Goal: Task Accomplishment & Management: Manage account settings

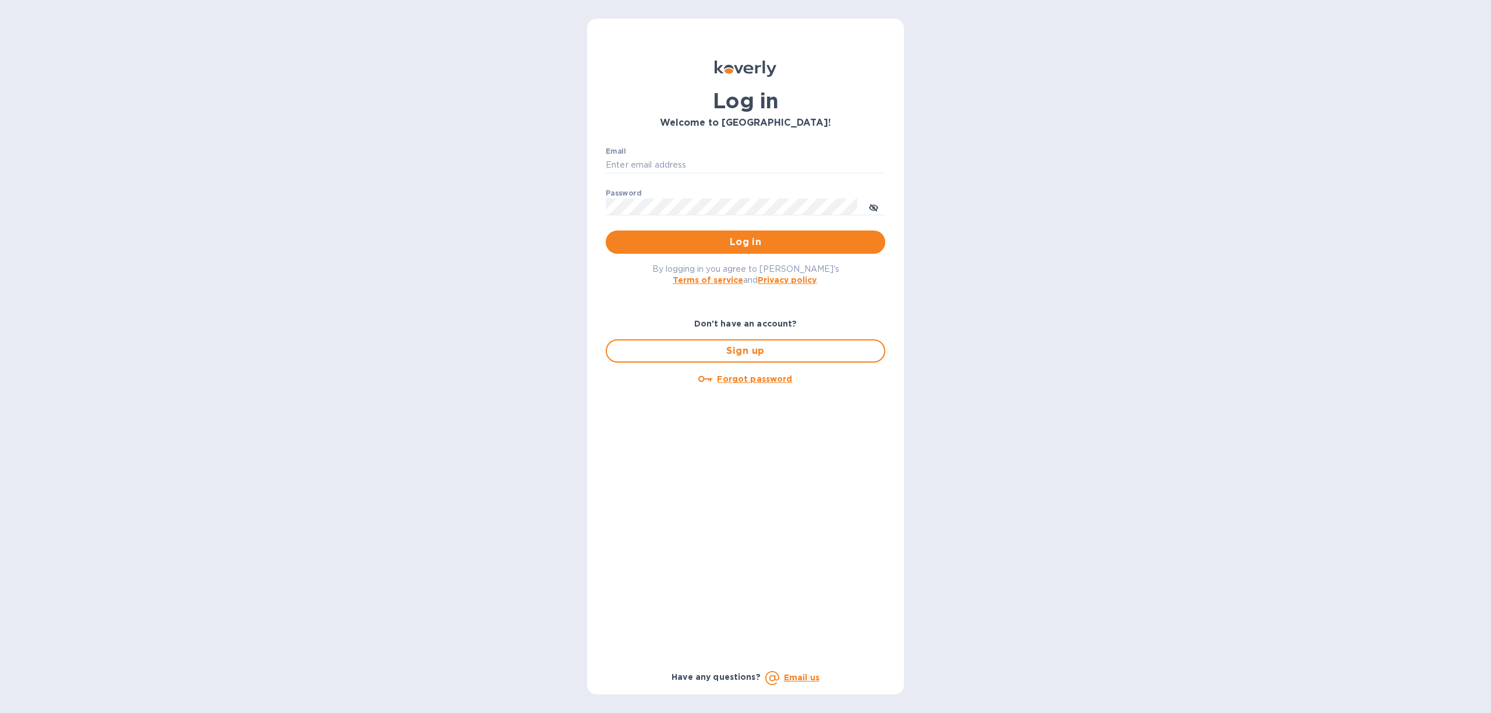
type input "Anne@preissimports.com"
click at [731, 229] on p "​" at bounding box center [746, 223] width 280 height 13
click at [731, 240] on span "Log in" at bounding box center [745, 242] width 261 height 14
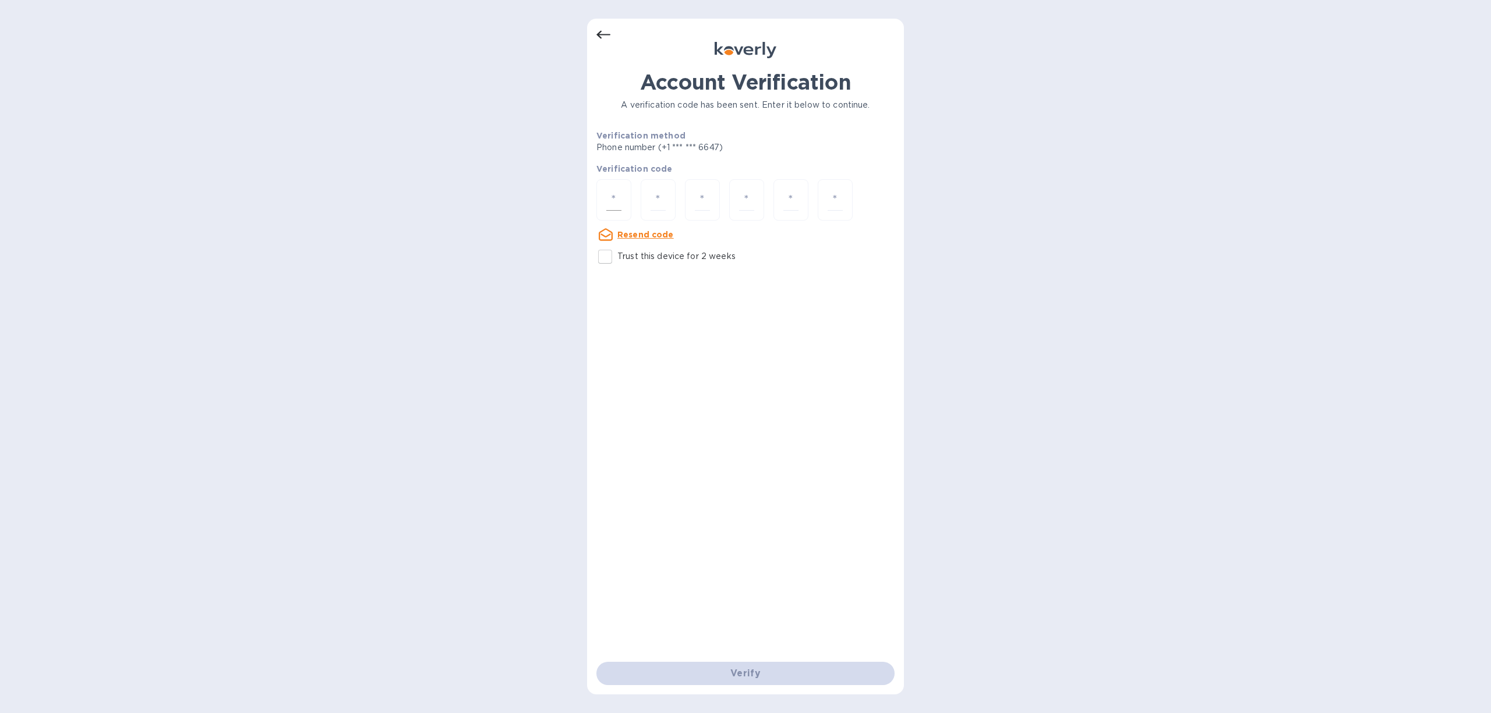
click at [617, 199] on input "number" at bounding box center [613, 200] width 15 height 22
type input "2"
type input "1"
type input "3"
type input "0"
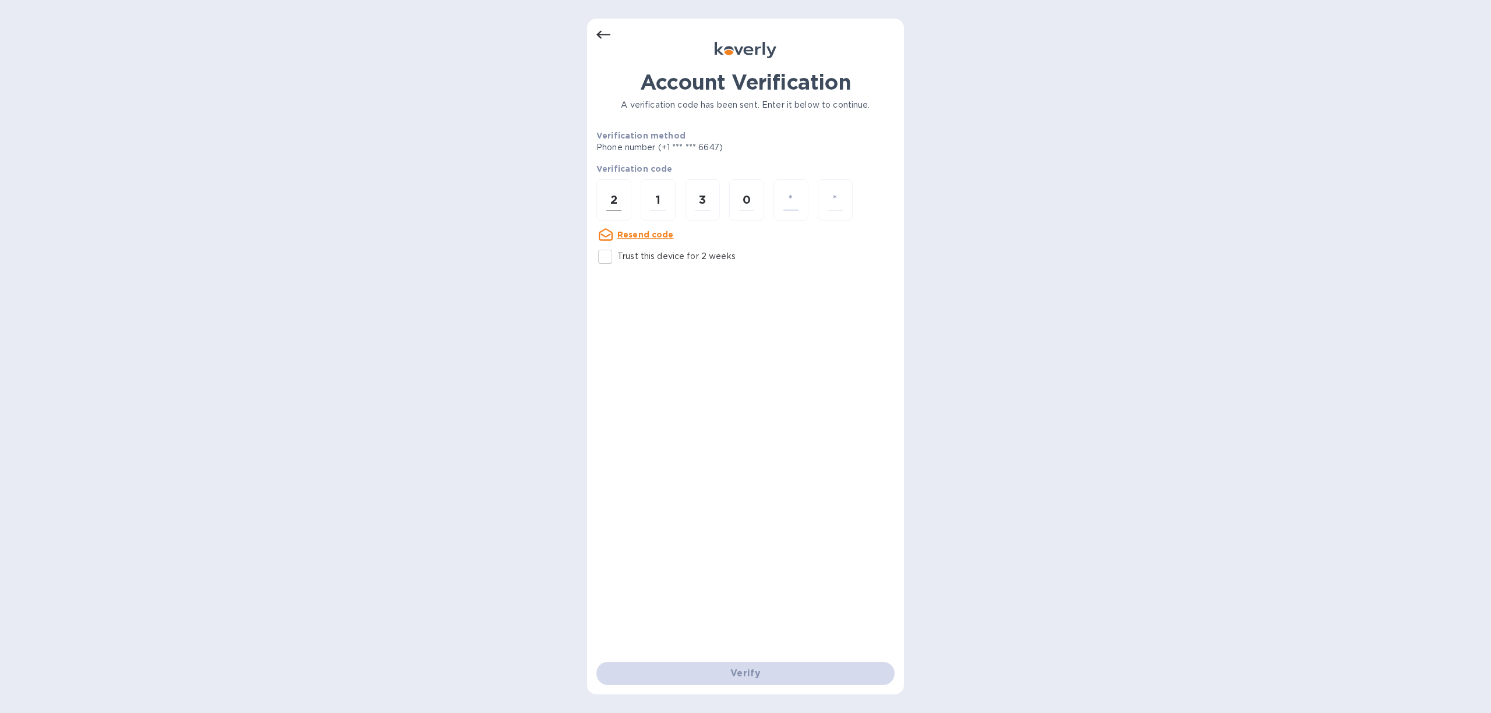
type input "4"
type input "9"
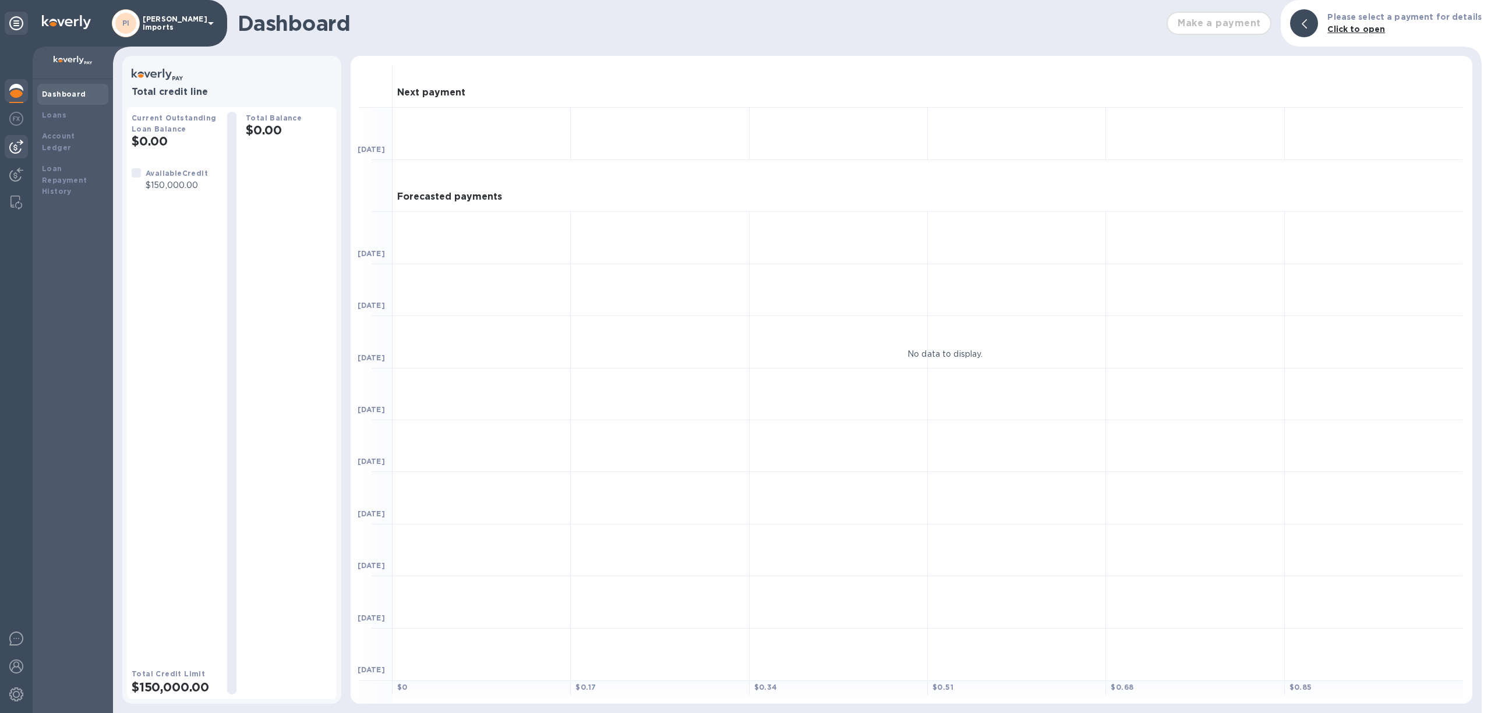
click at [10, 145] on img at bounding box center [16, 147] width 14 height 14
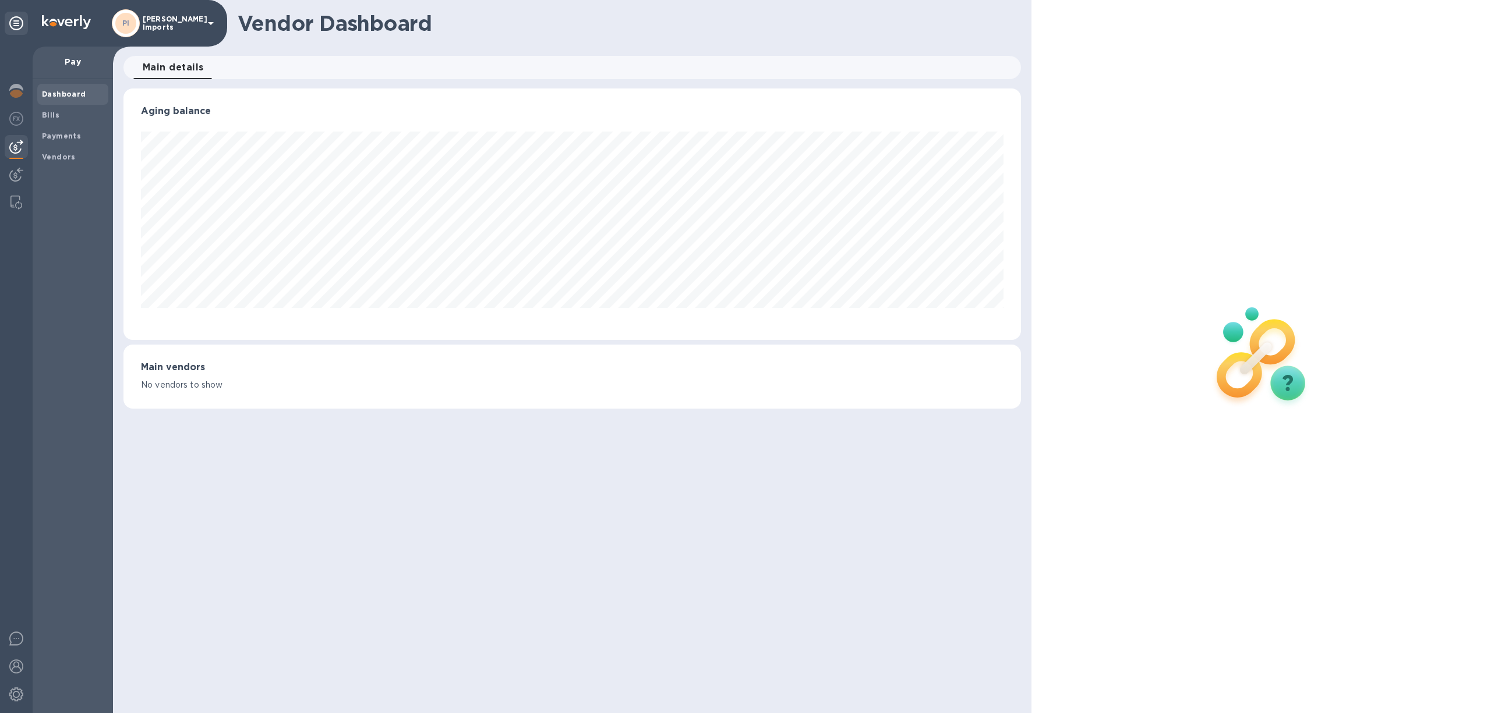
scroll to position [252, 897]
click at [54, 112] on b "Bills" at bounding box center [50, 115] width 17 height 9
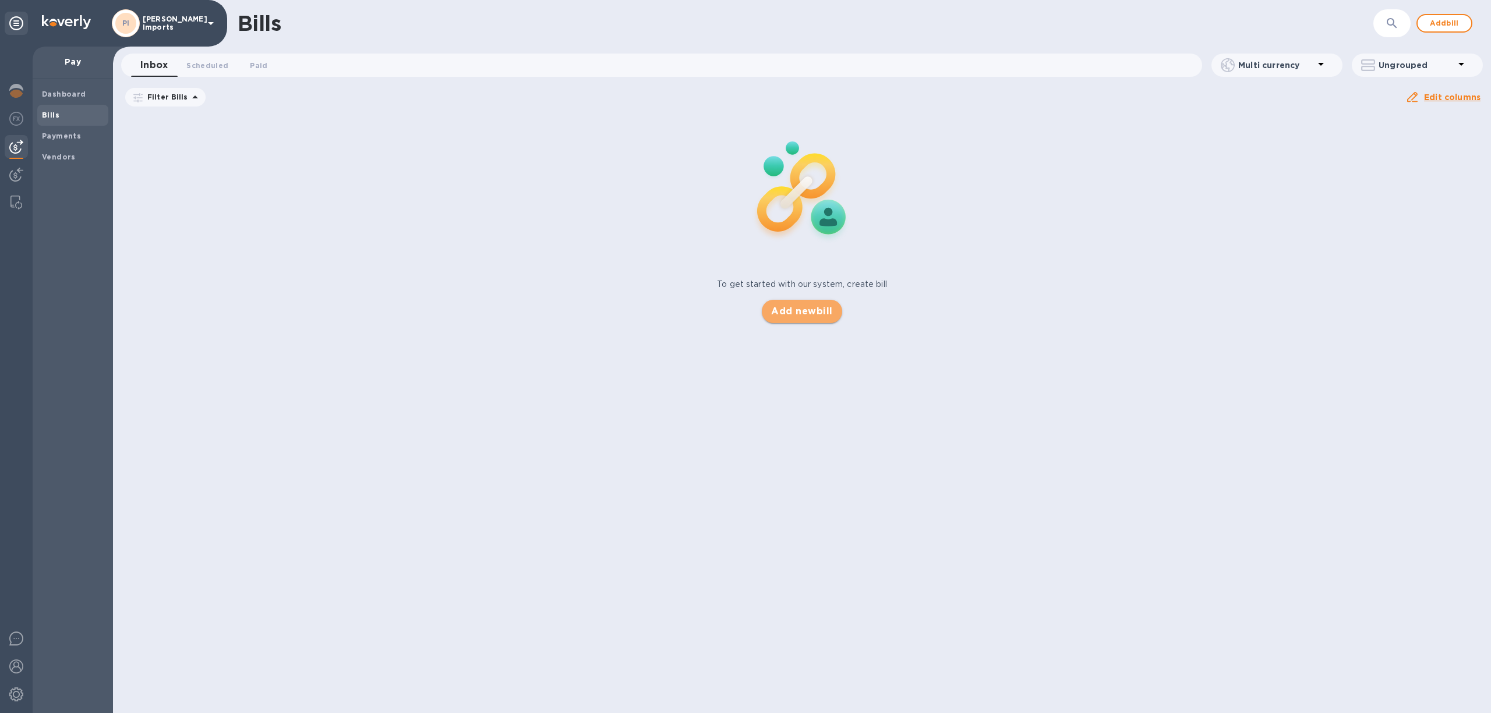
click at [819, 313] on span "Add new bill" at bounding box center [801, 312] width 61 height 14
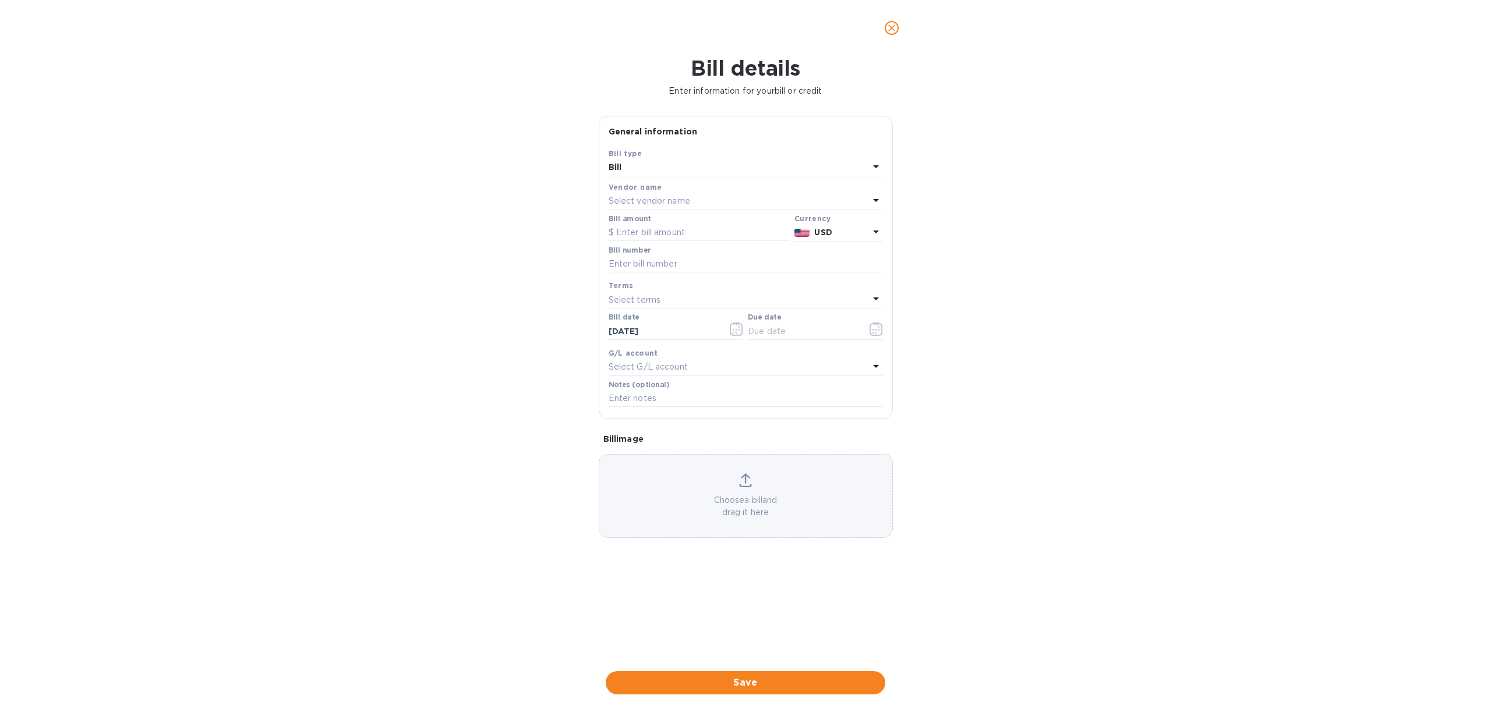
click at [638, 198] on p "Select vendor name" at bounding box center [650, 201] width 82 height 12
click at [655, 234] on input "text" at bounding box center [747, 233] width 206 height 17
type input "eco s"
click at [660, 267] on p "Eco Spirits, LLC." at bounding box center [741, 267] width 246 height 12
click at [646, 233] on input "text" at bounding box center [699, 232] width 181 height 17
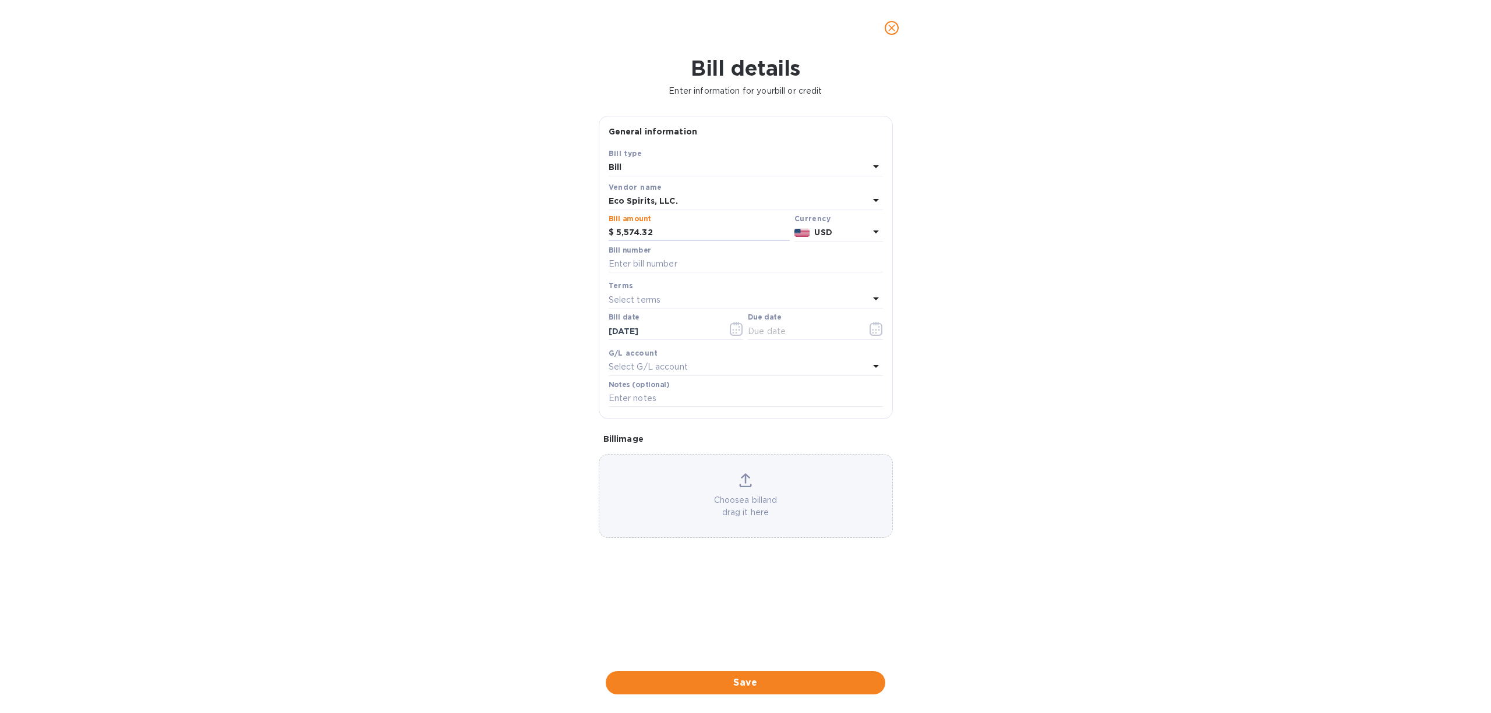
type input "5,574.32"
click at [645, 269] on input "text" at bounding box center [746, 264] width 274 height 17
type input "1013, July sales minus open AR"
click at [786, 338] on input "text" at bounding box center [803, 331] width 110 height 17
drag, startPoint x: 802, startPoint y: 334, endPoint x: 749, endPoint y: 336, distance: 53.6
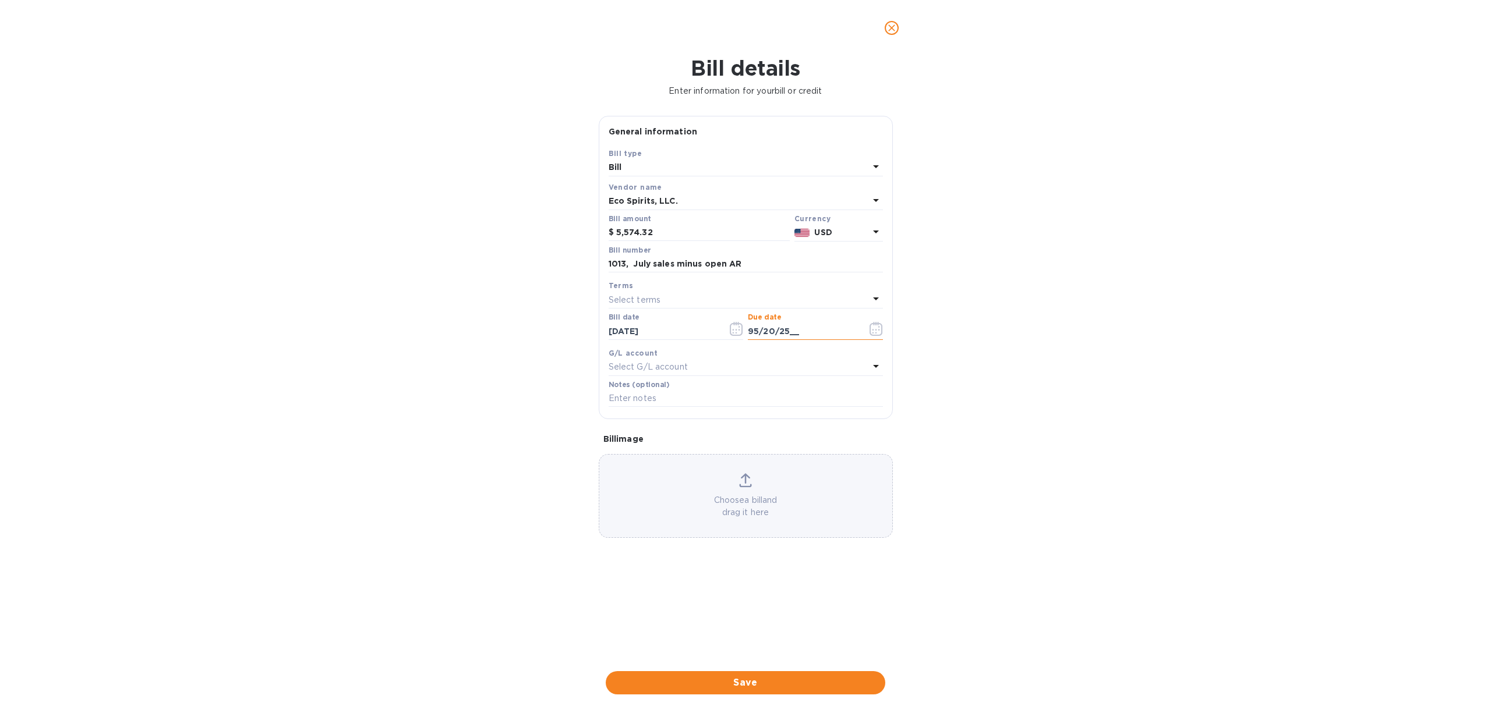
click at [749, 336] on input "95/20/25__" at bounding box center [803, 331] width 110 height 17
type input "[DATE]"
click at [780, 679] on span "Save" at bounding box center [745, 683] width 261 height 14
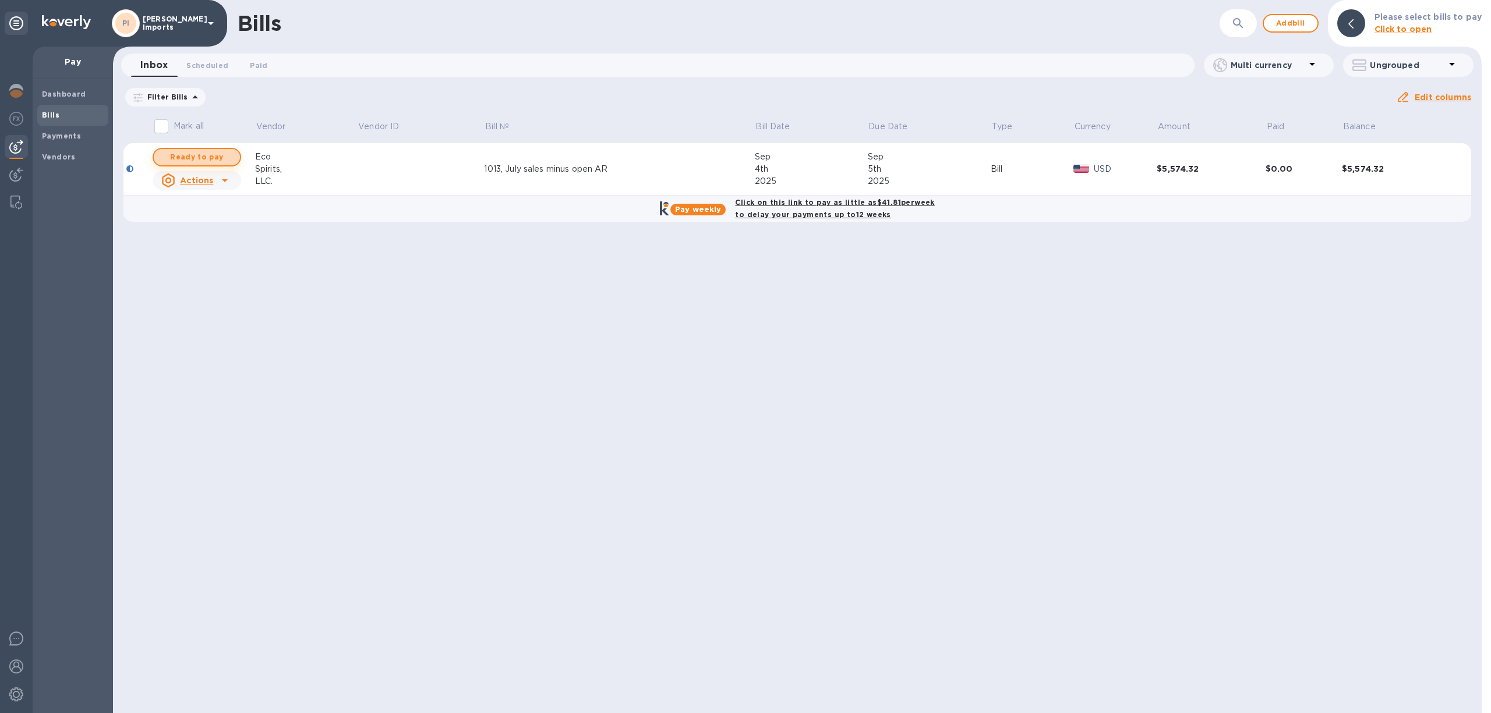
click at [191, 157] on span "Ready to pay" at bounding box center [197, 157] width 68 height 14
click at [214, 150] on span "Ready to pay" at bounding box center [197, 157] width 68 height 14
checkbox input "true"
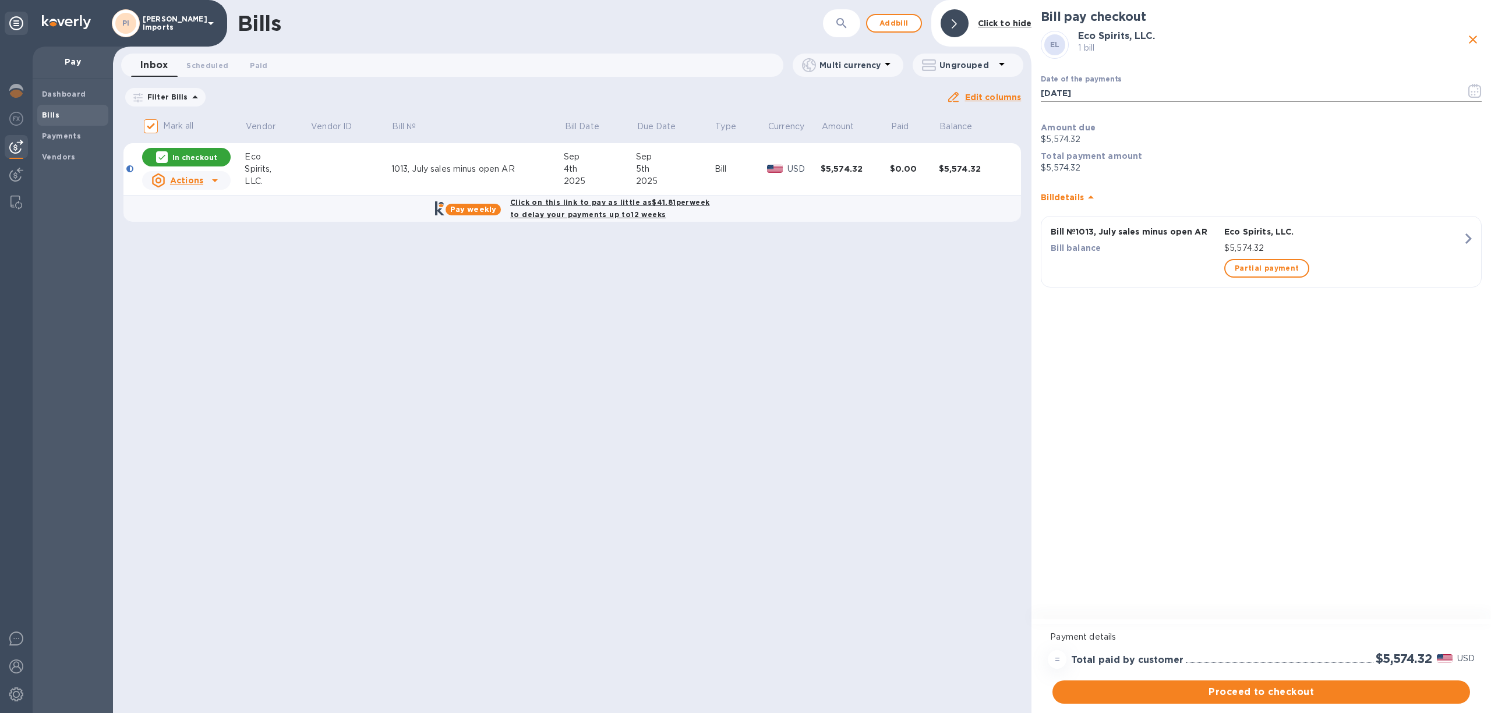
click at [1063, 94] on input "[DATE]" at bounding box center [1249, 92] width 416 height 17
click at [1065, 93] on input "[DATE]" at bounding box center [1249, 92] width 416 height 17
type input "[DATE]"
click at [1233, 694] on span "Proceed to checkout" at bounding box center [1261, 692] width 399 height 14
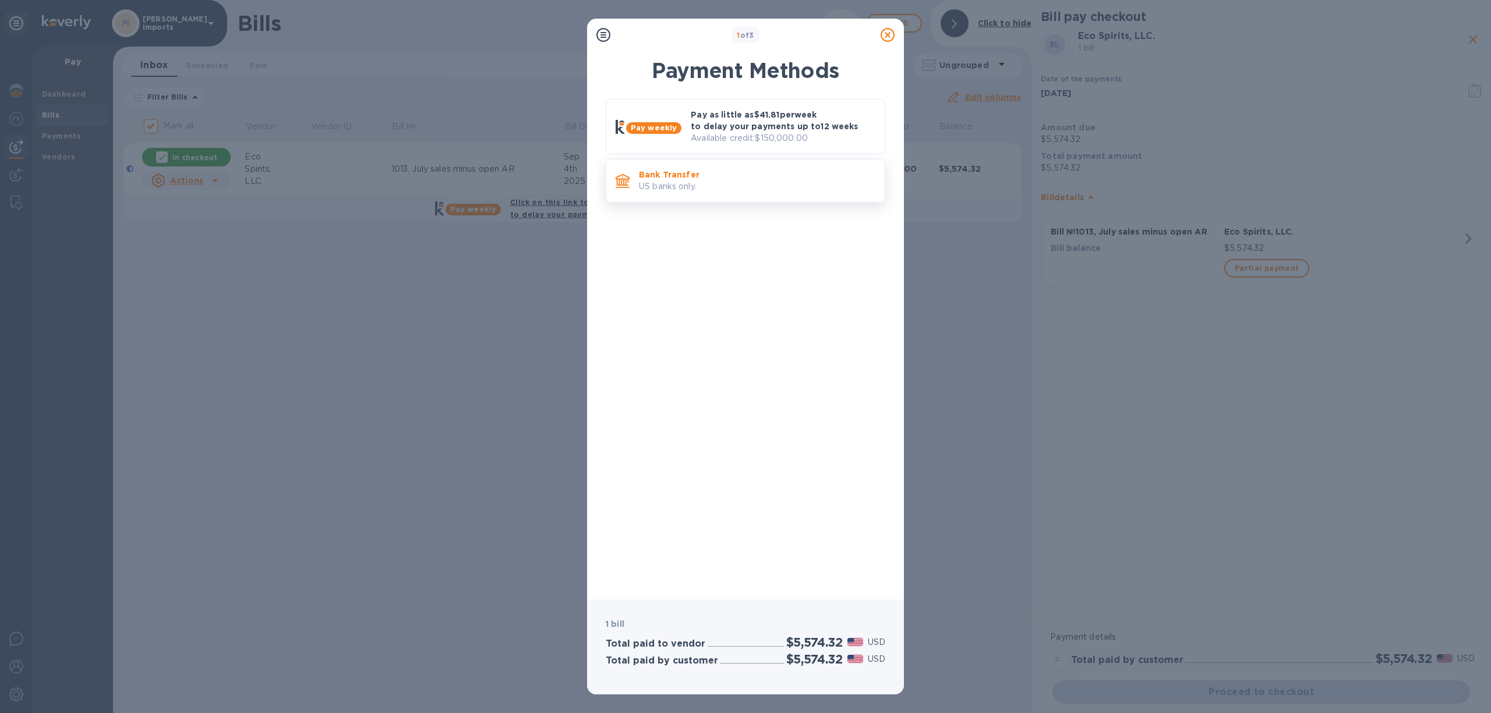
click at [722, 186] on p "US banks only." at bounding box center [757, 187] width 236 height 12
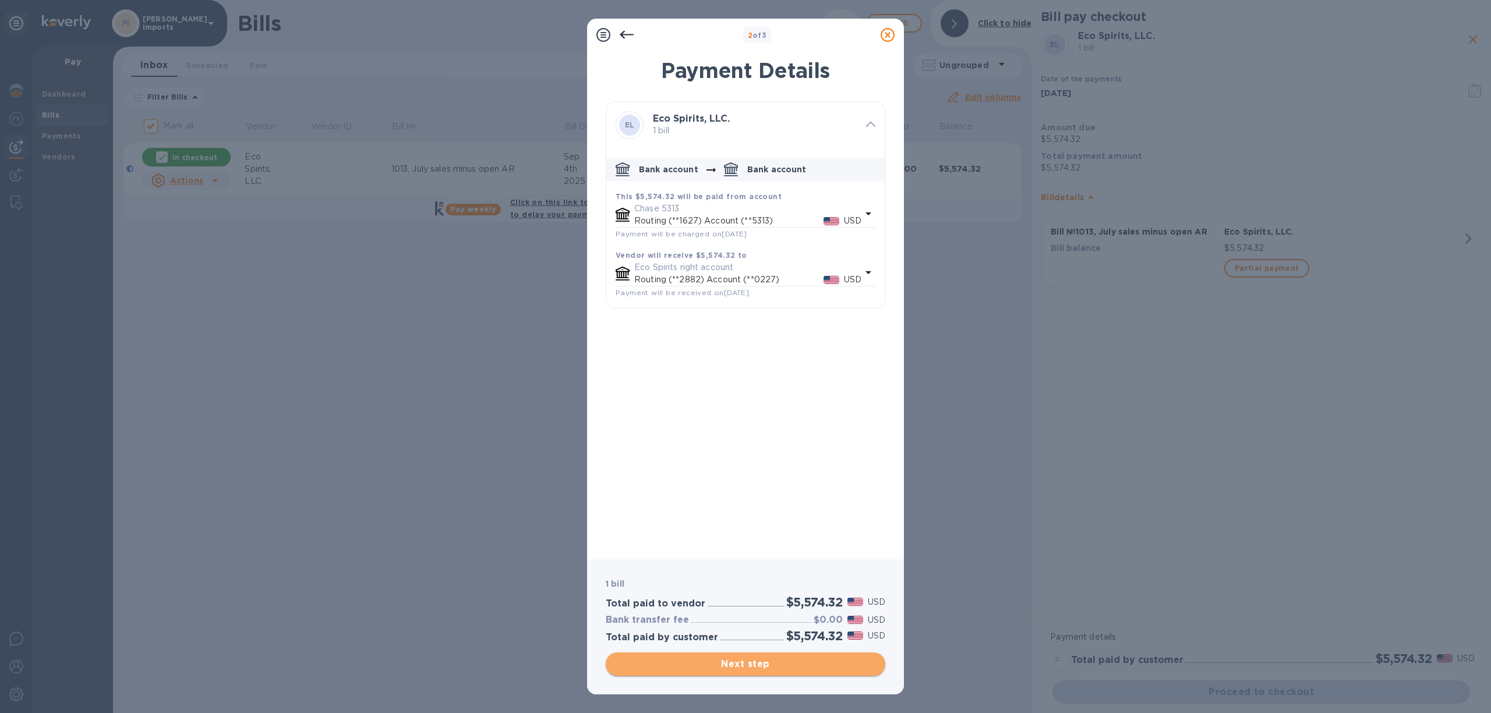
click at [760, 667] on span "Next step" at bounding box center [745, 664] width 261 height 14
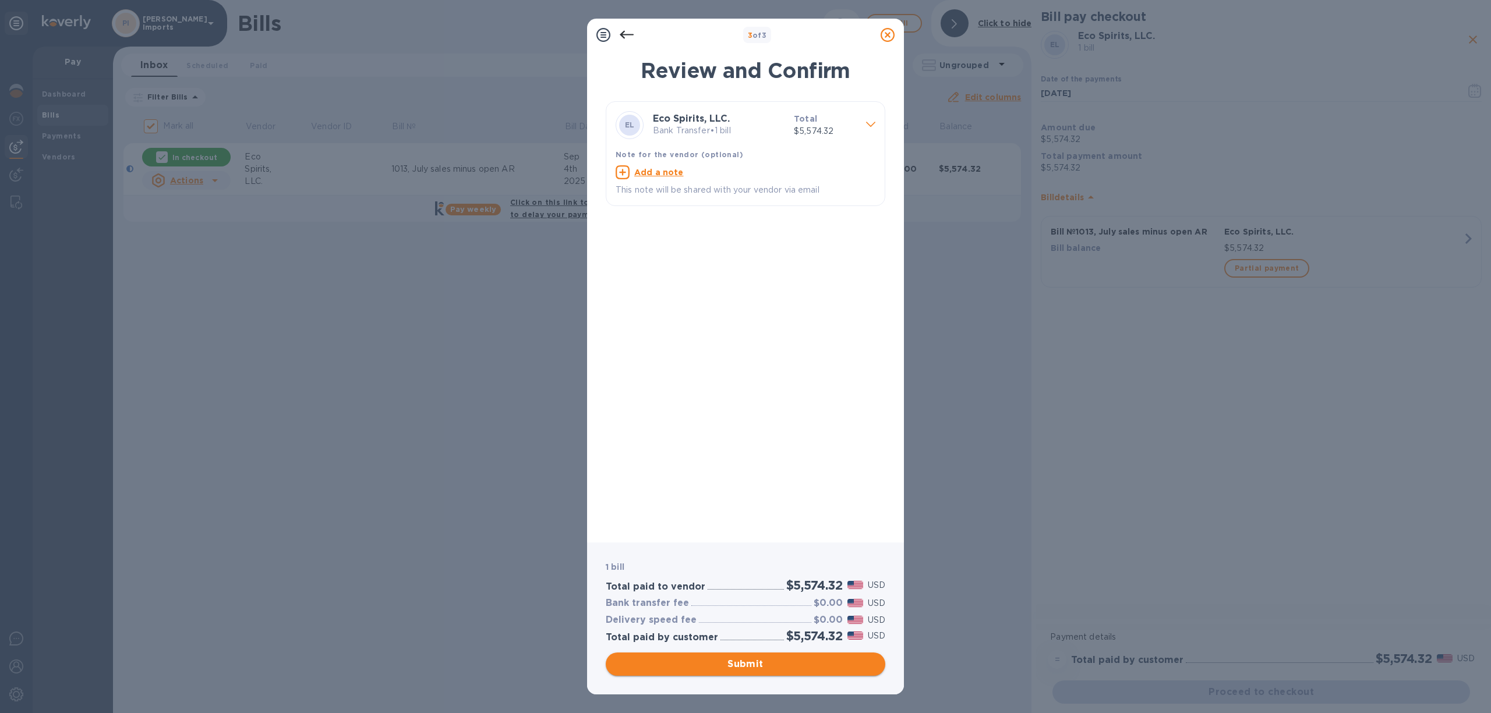
click at [759, 664] on span "Submit" at bounding box center [745, 664] width 261 height 14
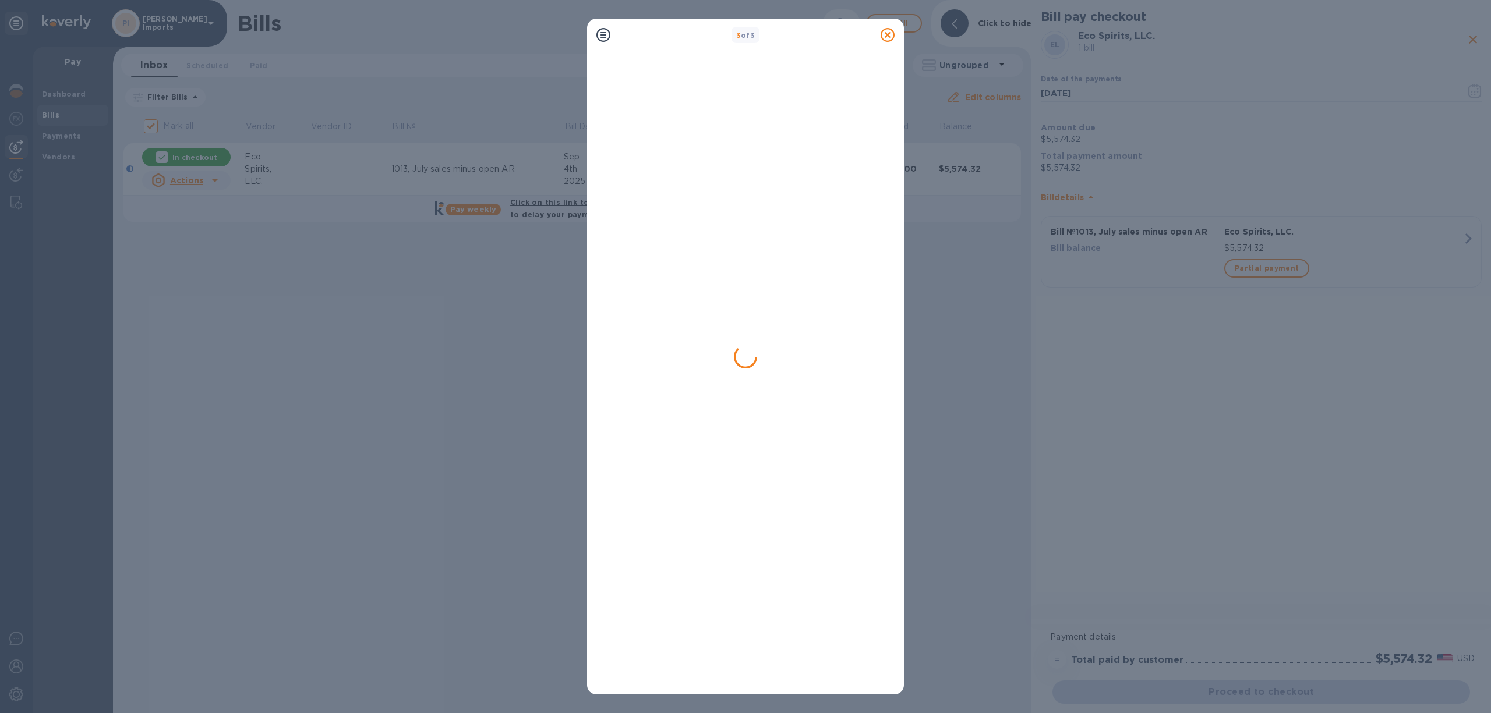
checkbox input "false"
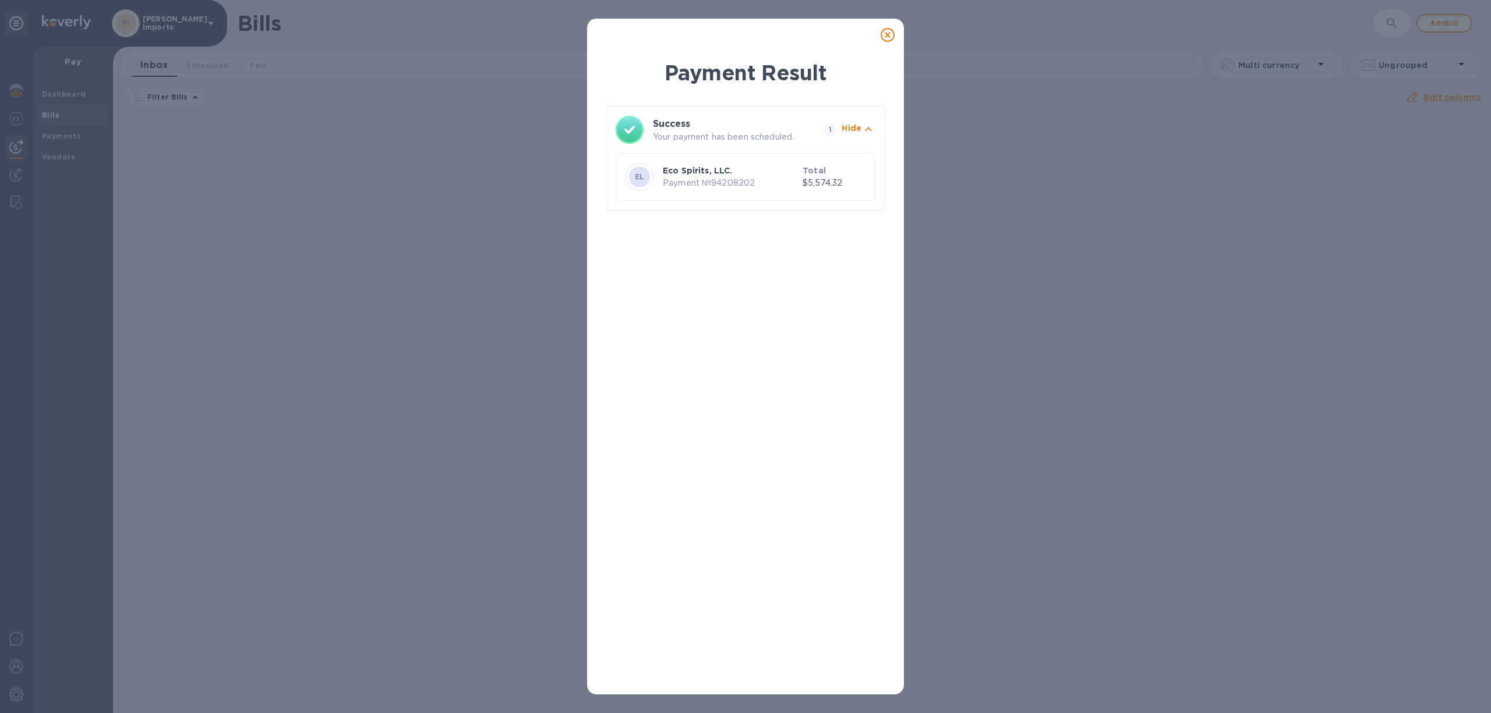
click at [705, 177] on p "Payment № 94208202" at bounding box center [730, 183] width 135 height 12
drag, startPoint x: 372, startPoint y: 221, endPoint x: 366, endPoint y: 217, distance: 7.0
click at [367, 217] on div "Payment Result Success Your payment has been scheduled. 1 Hide EL Eco Spirits, …" at bounding box center [745, 356] width 1491 height 713
click at [891, 34] on icon at bounding box center [887, 35] width 14 height 14
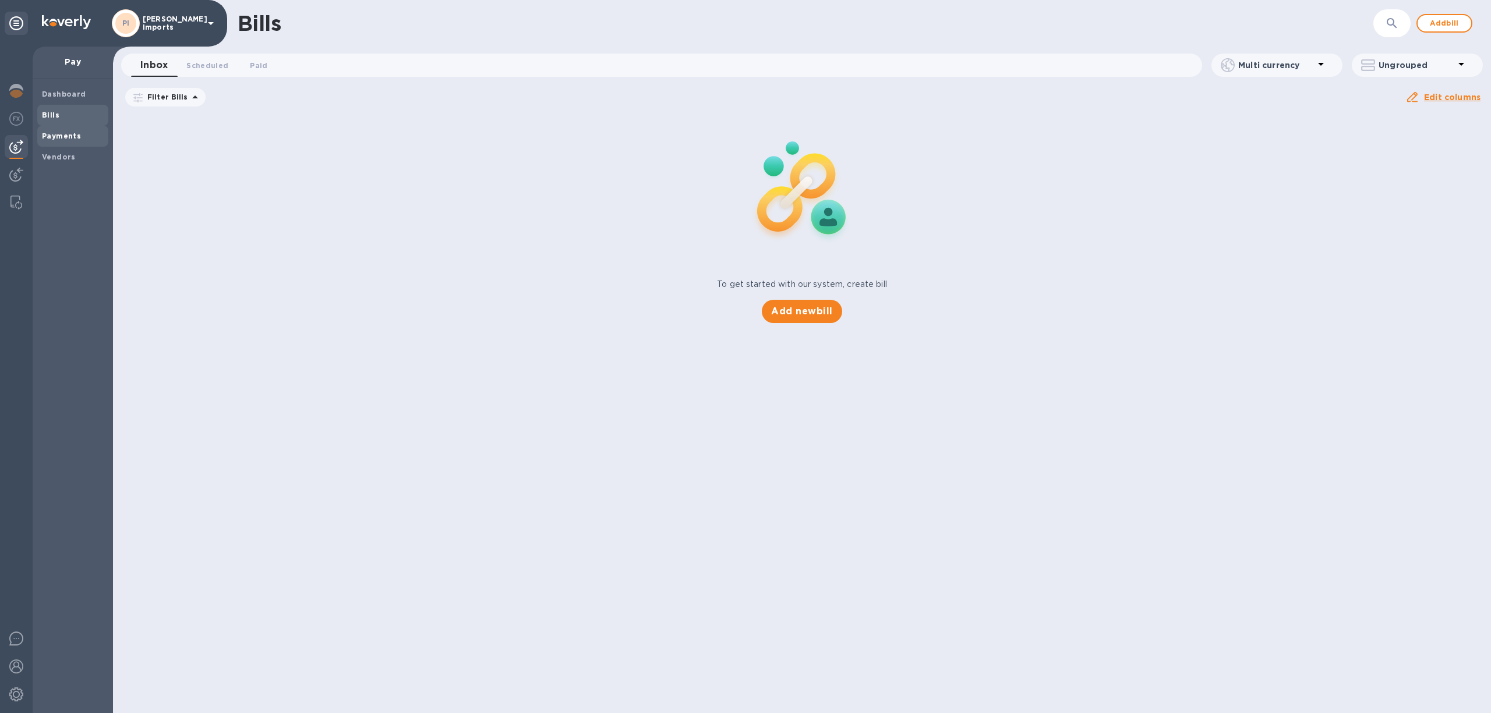
click at [52, 132] on b "Payments" at bounding box center [61, 136] width 39 height 9
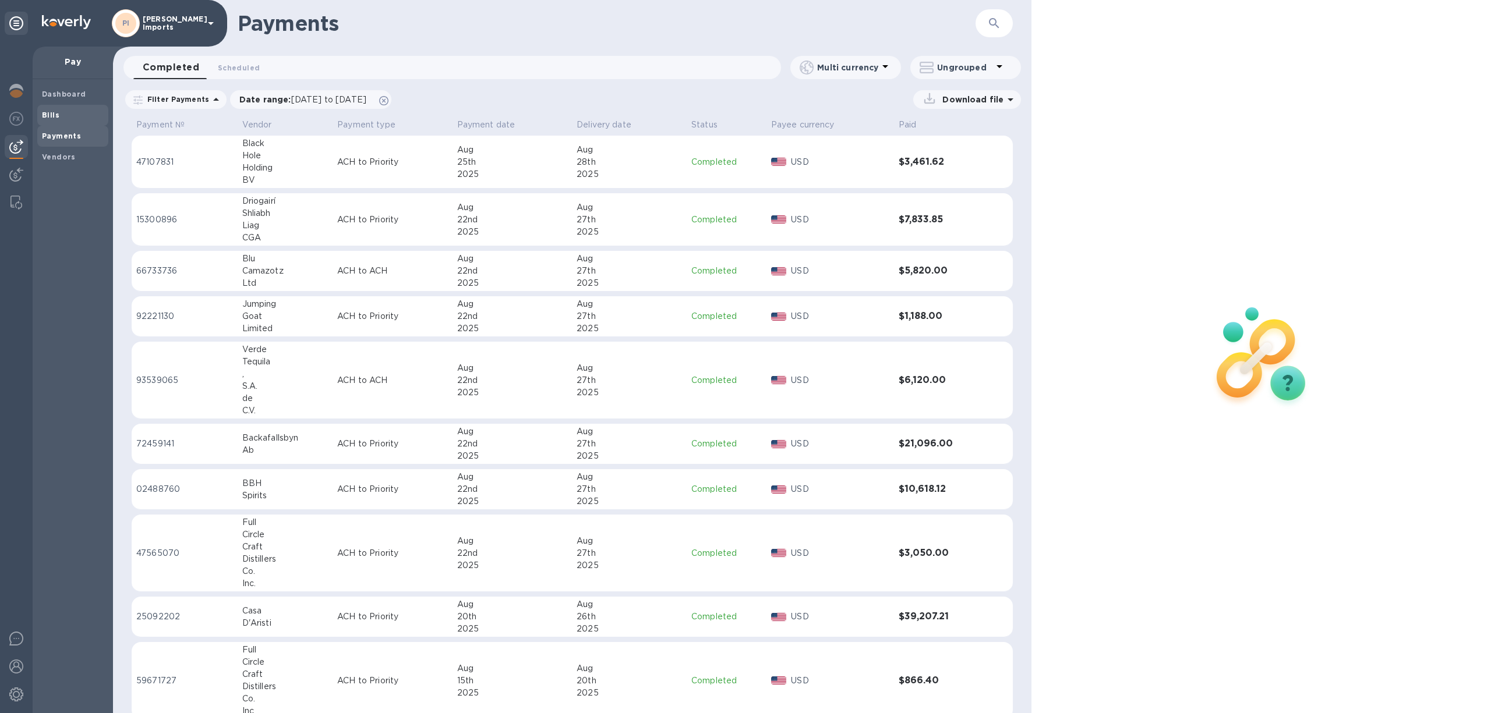
click at [45, 111] on b "Bills" at bounding box center [50, 115] width 17 height 9
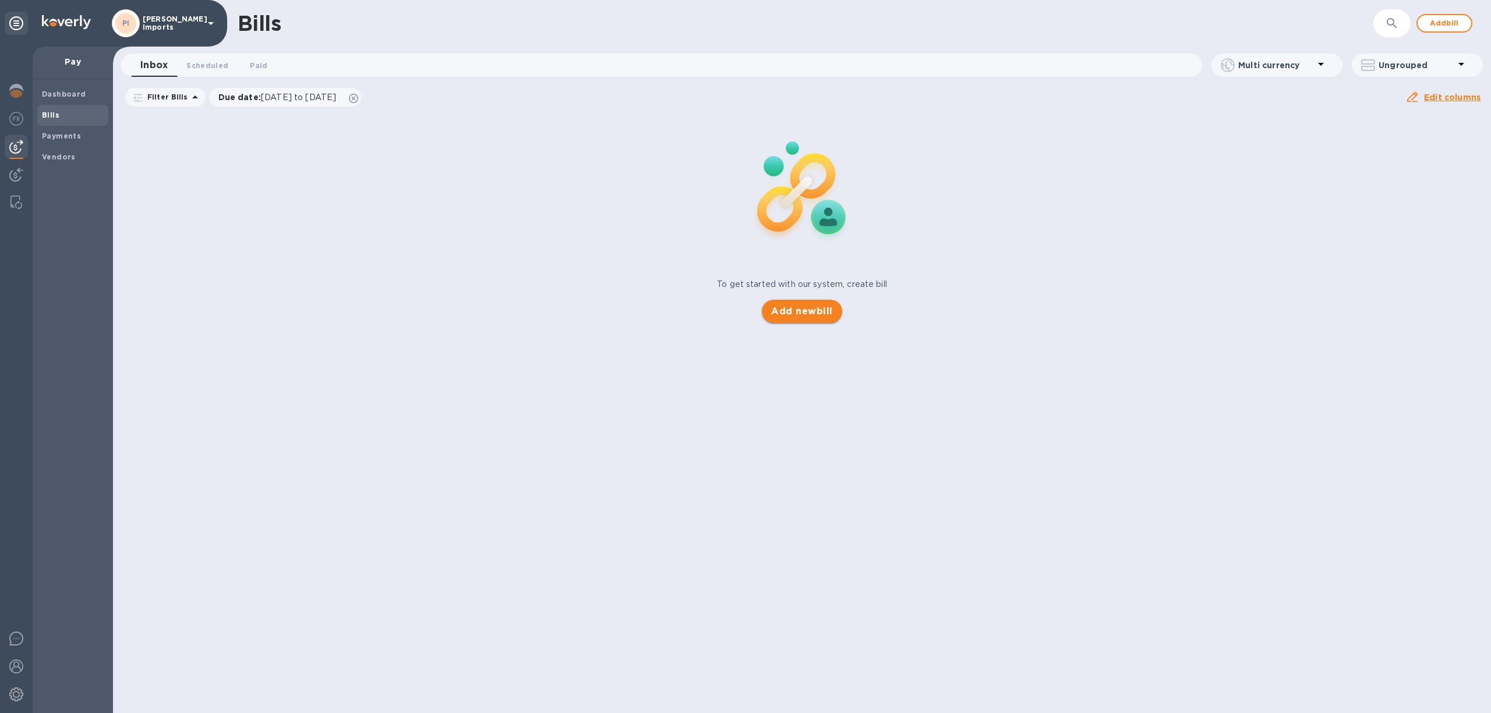
click at [818, 310] on span "Add new bill" at bounding box center [801, 312] width 61 height 14
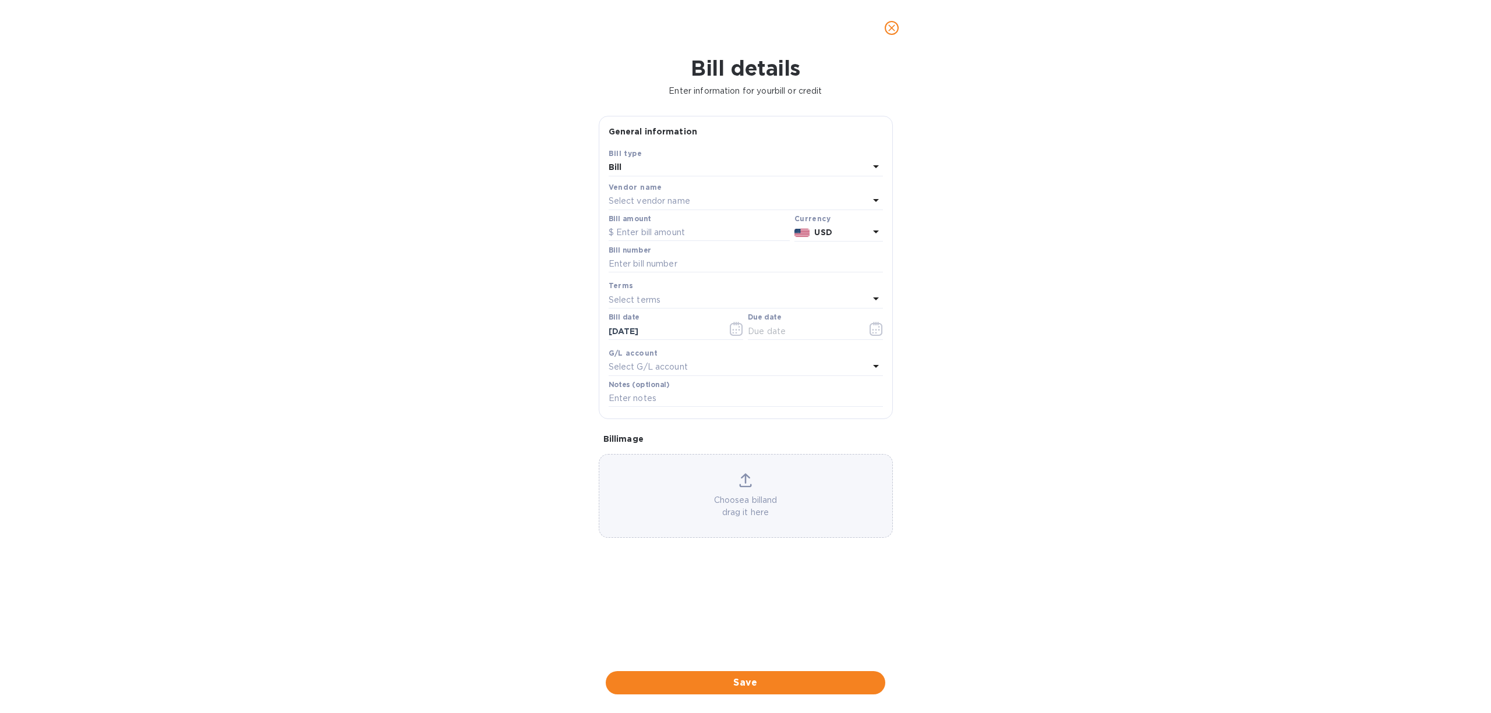
click at [650, 200] on p "Select vendor name" at bounding box center [650, 201] width 82 height 12
click at [668, 241] on input "text" at bounding box center [747, 233] width 206 height 17
type input "ba"
click at [689, 285] on p "Backafallsbyn Ab" at bounding box center [741, 289] width 246 height 12
click at [655, 234] on input "text" at bounding box center [699, 232] width 181 height 17
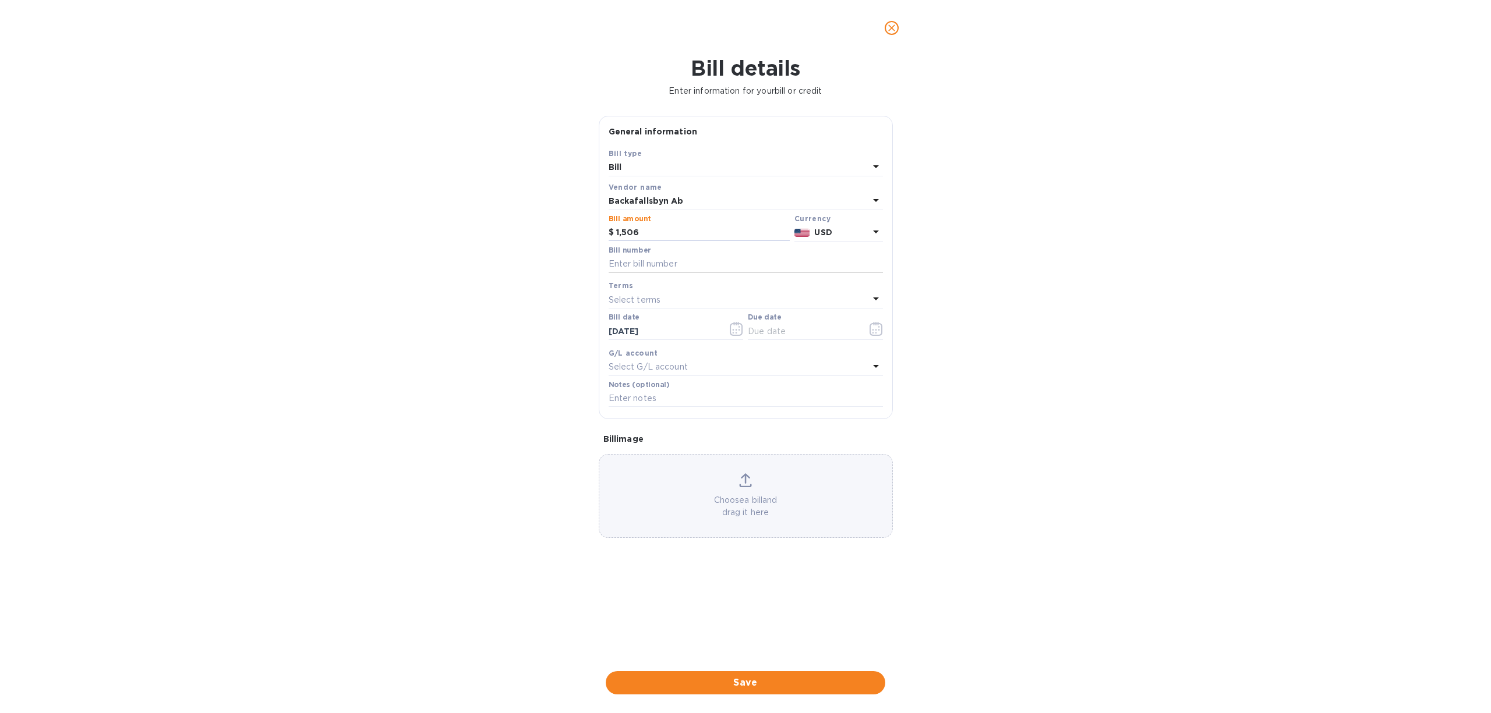
type input "1,506"
click at [666, 262] on input "text" at bounding box center [746, 264] width 274 height 17
click at [657, 268] on input "text" at bounding box center [746, 264] width 274 height 17
type input "F"
drag, startPoint x: 727, startPoint y: 266, endPoint x: 712, endPoint y: 264, distance: 15.2
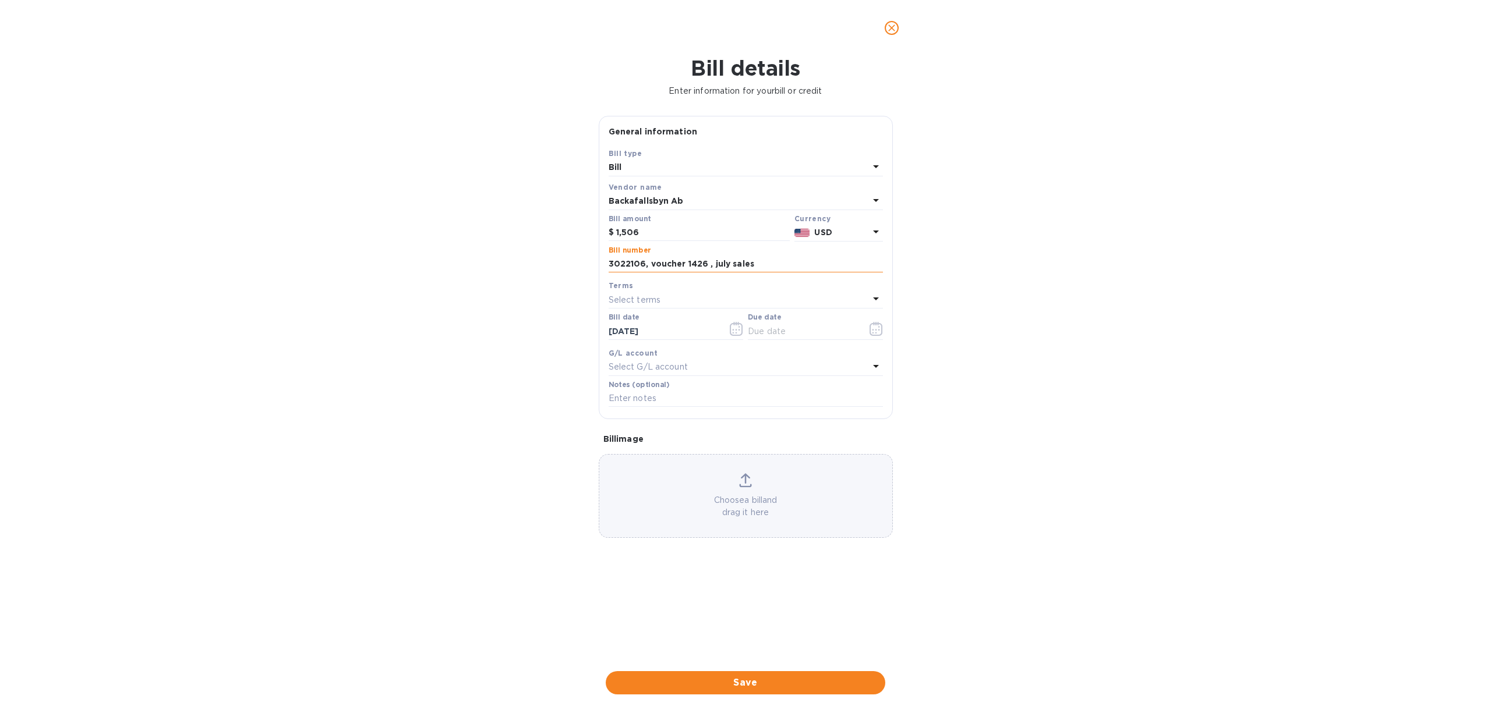
click at [712, 264] on input "3022106, voucher 1426 , july sales" at bounding box center [746, 264] width 274 height 17
click at [783, 267] on input "3022106, voucher 1426 ,[PERSON_NAME]" at bounding box center [746, 264] width 274 height 17
click at [806, 273] on input "3022106, voucher 1426 ,[PERSON_NAME], +6 Bankfee" at bounding box center [746, 264] width 274 height 17
type input "3022106, voucher 1426 ,Augsut sales, +6 Bank fee"
click at [801, 327] on input "text" at bounding box center [803, 331] width 110 height 17
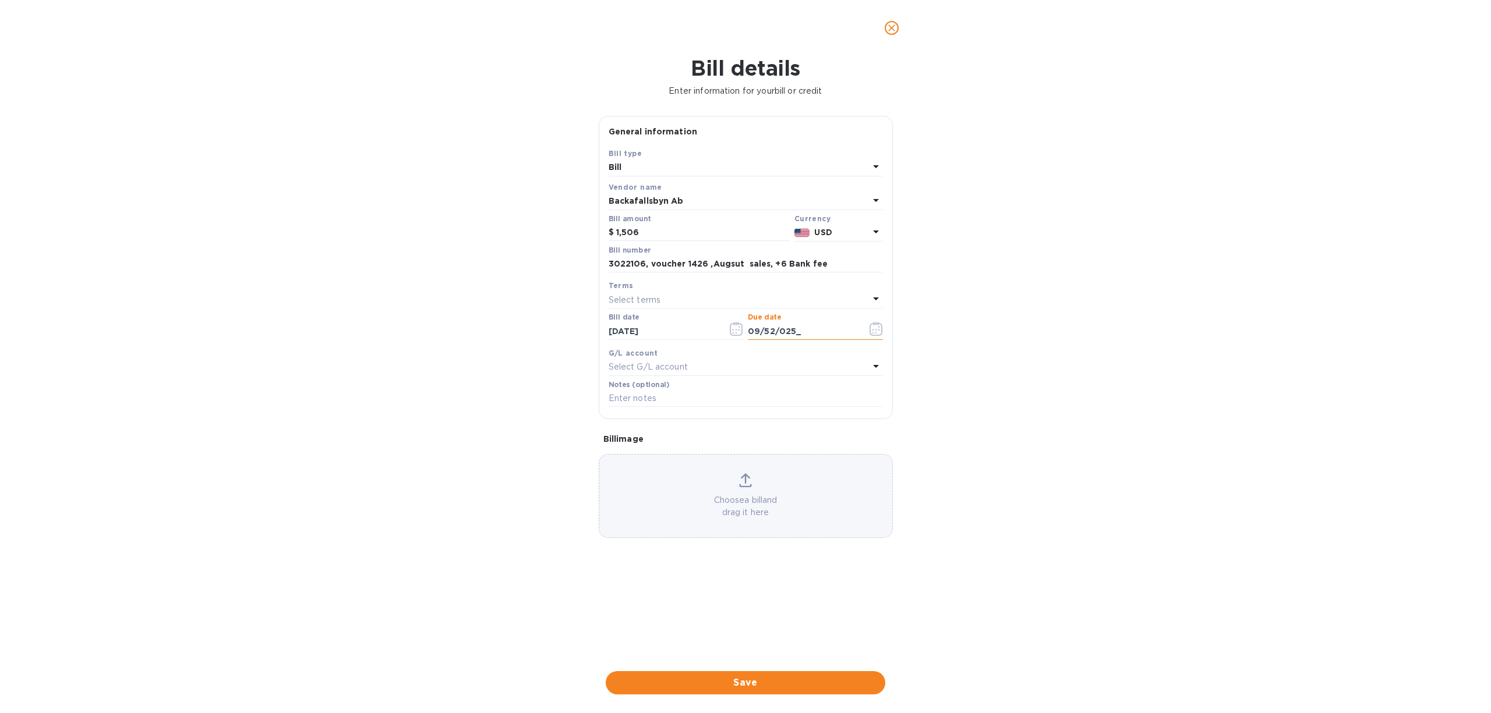
drag, startPoint x: 805, startPoint y: 335, endPoint x: 748, endPoint y: 343, distance: 57.0
click at [748, 340] on input "09/52/025_" at bounding box center [803, 331] width 110 height 17
type input "[DATE]"
click at [776, 680] on span "Save" at bounding box center [745, 683] width 261 height 14
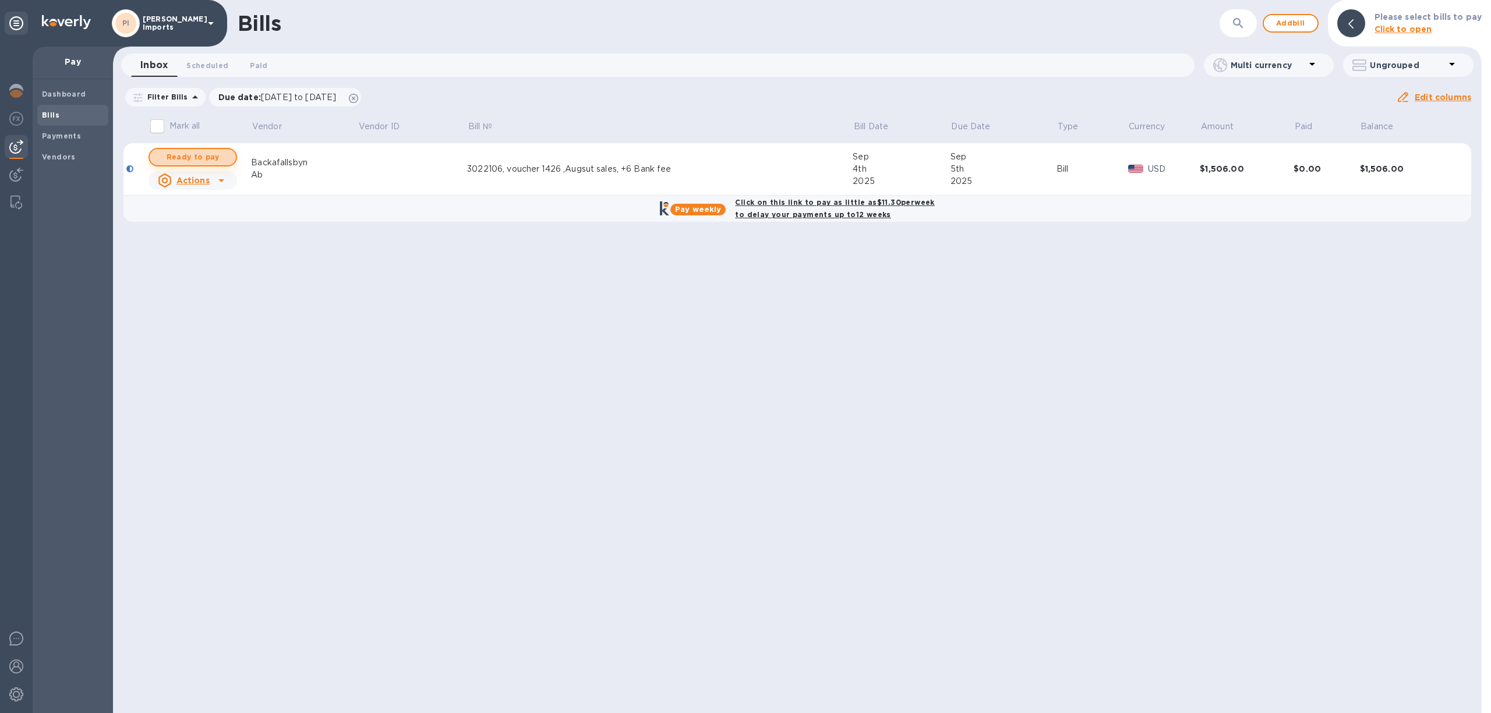
click at [217, 150] on span "Ready to pay" at bounding box center [193, 157] width 68 height 14
checkbox input "true"
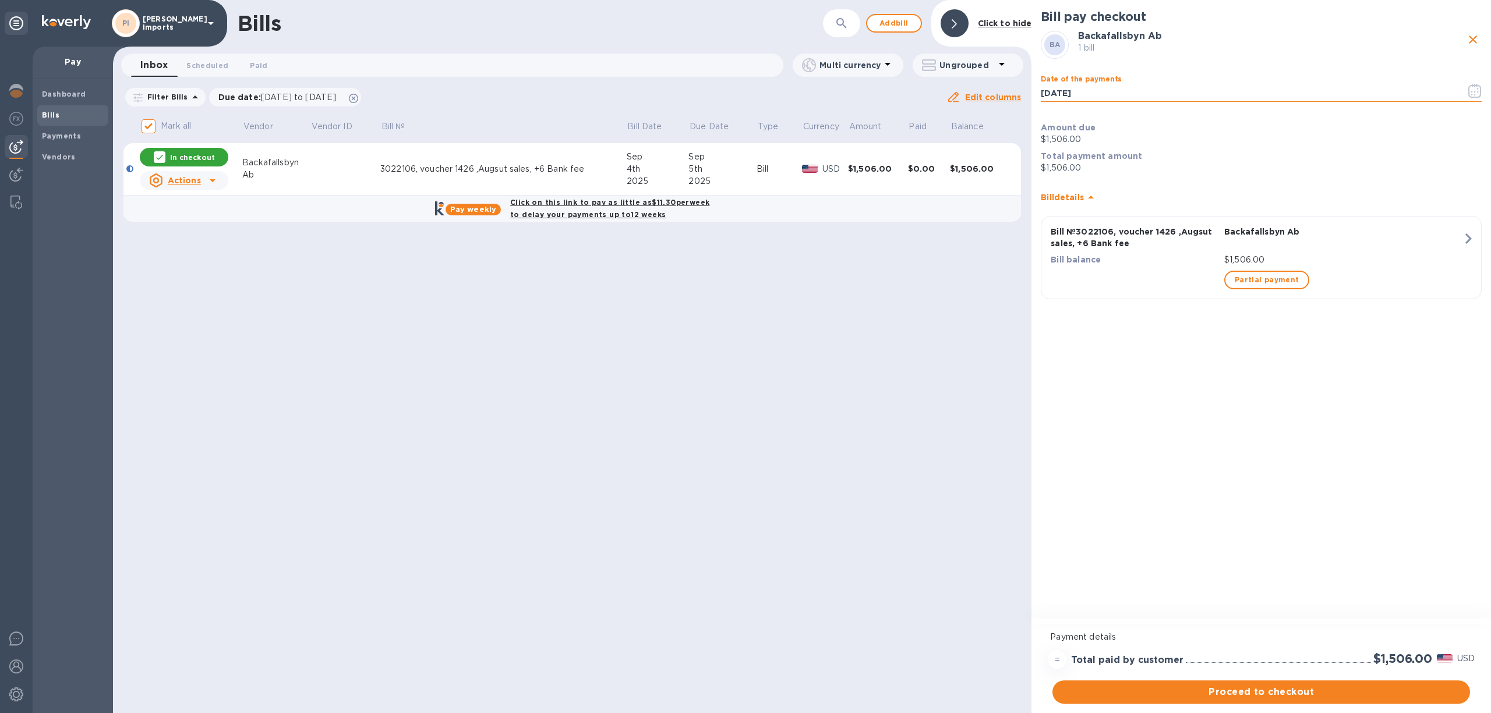
click at [1067, 91] on input "[DATE]" at bounding box center [1249, 92] width 416 height 17
type input "[DATE]"
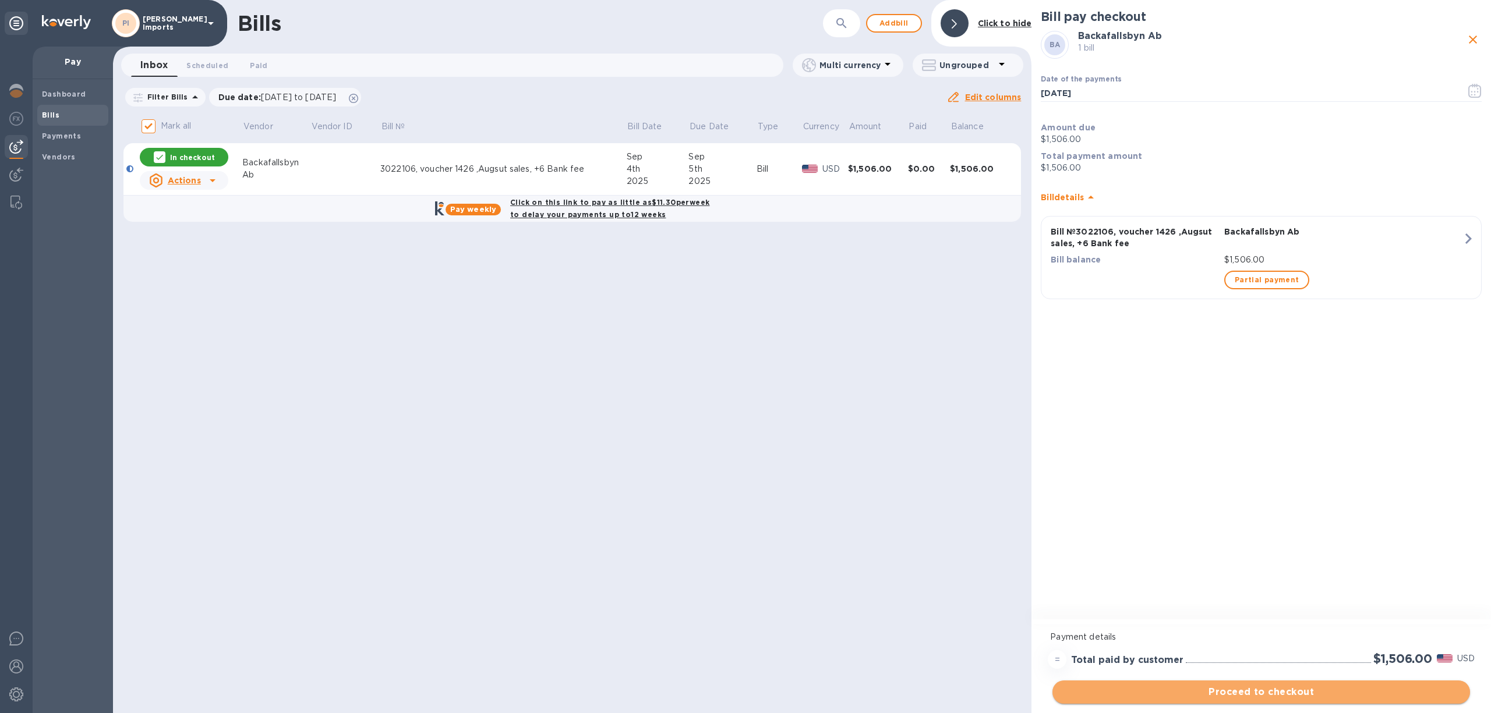
click at [1356, 697] on span "Proceed to checkout" at bounding box center [1261, 692] width 399 height 14
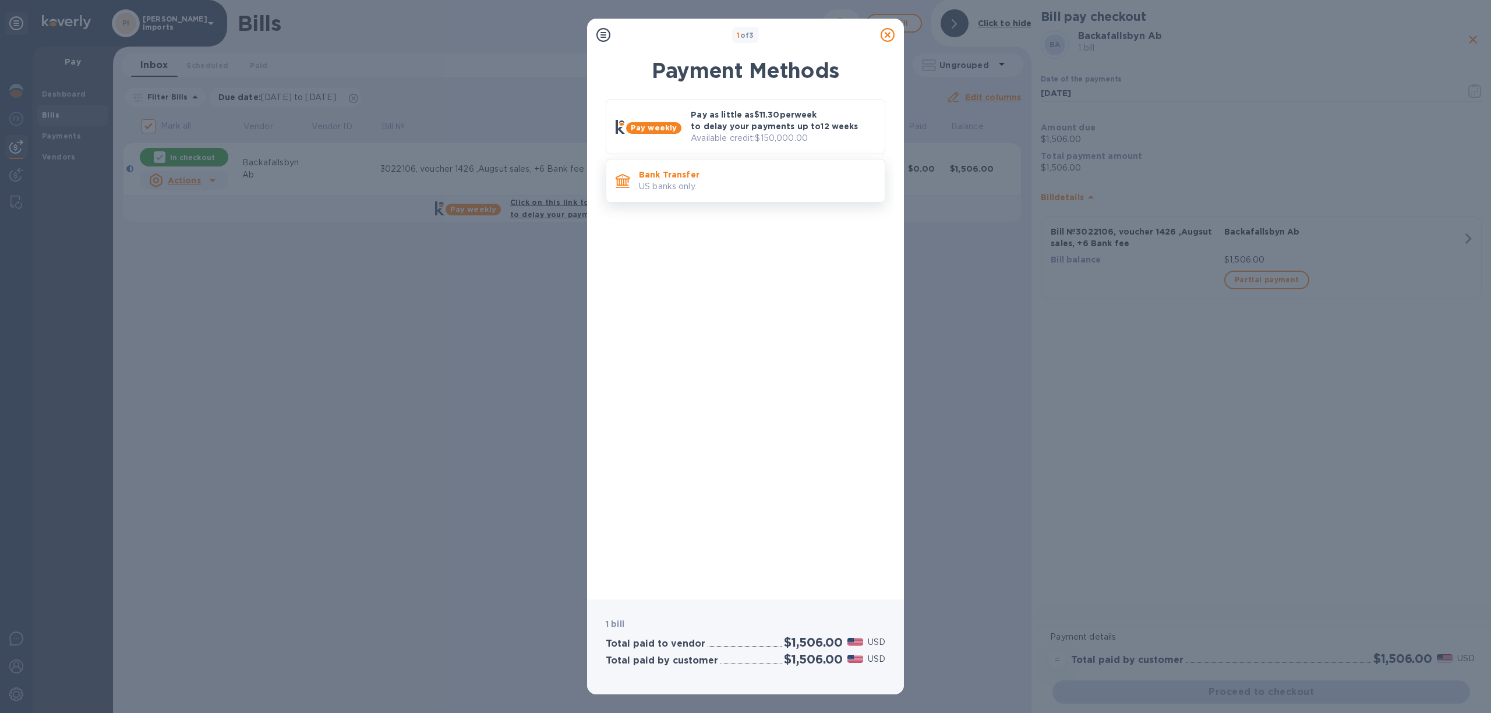
click at [729, 196] on div "Bank Transfer US banks only." at bounding box center [757, 180] width 246 height 33
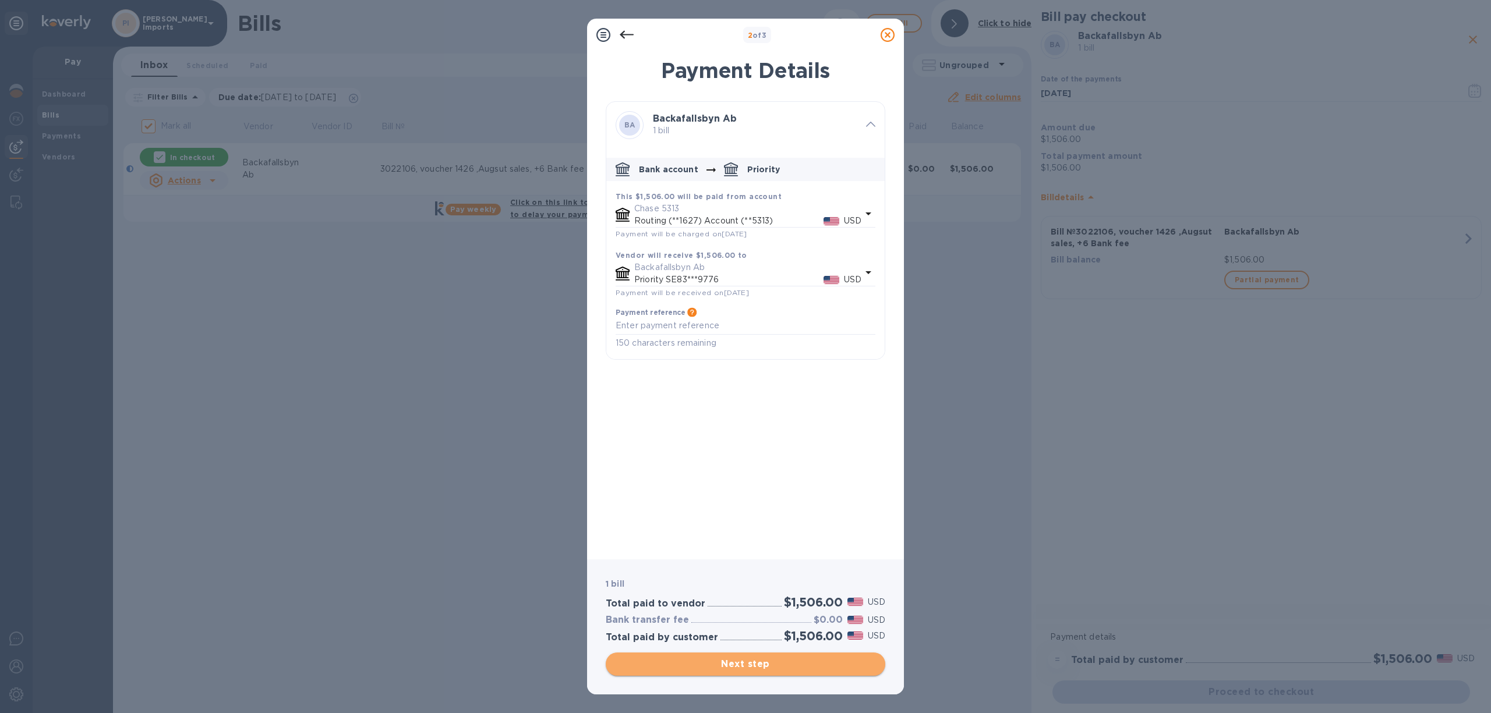
click at [812, 662] on span "Next step" at bounding box center [745, 664] width 261 height 14
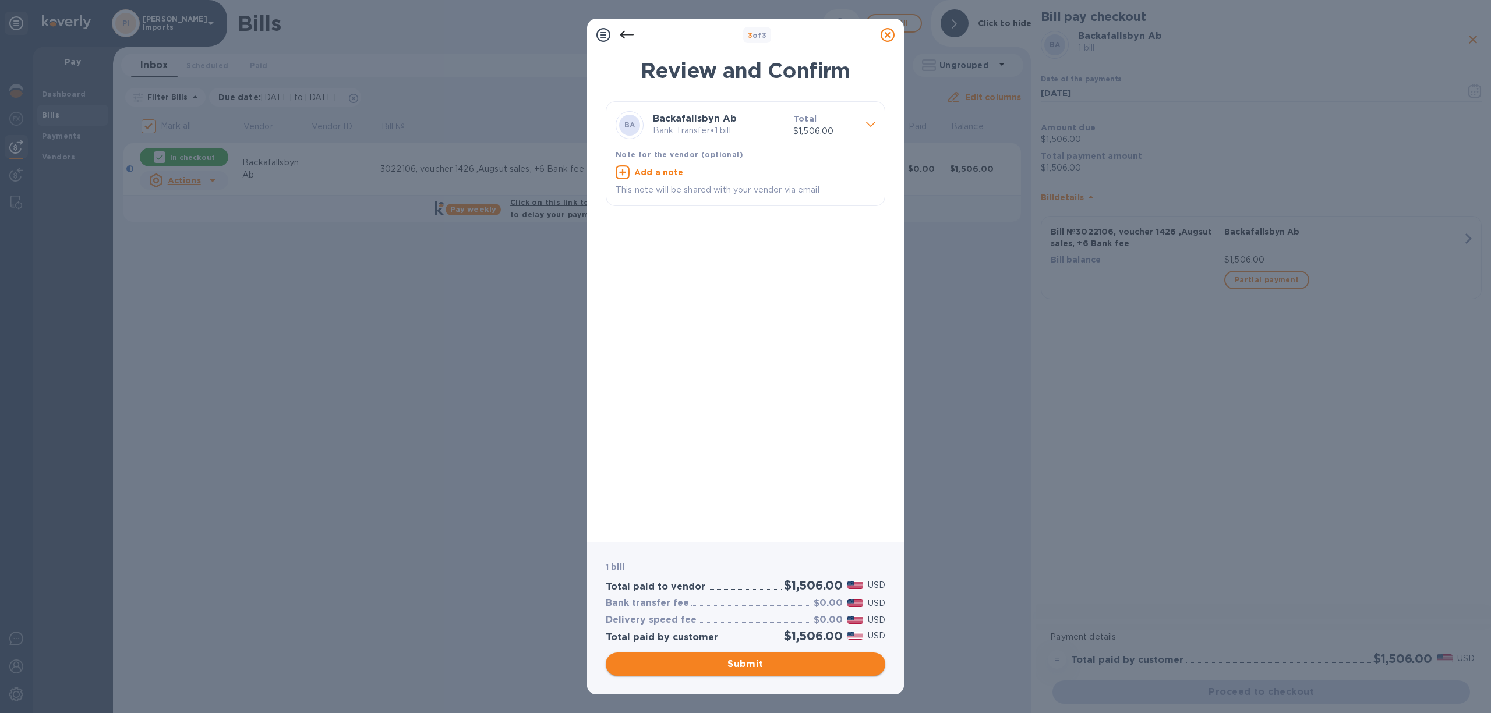
click at [826, 660] on span "Submit" at bounding box center [745, 664] width 261 height 14
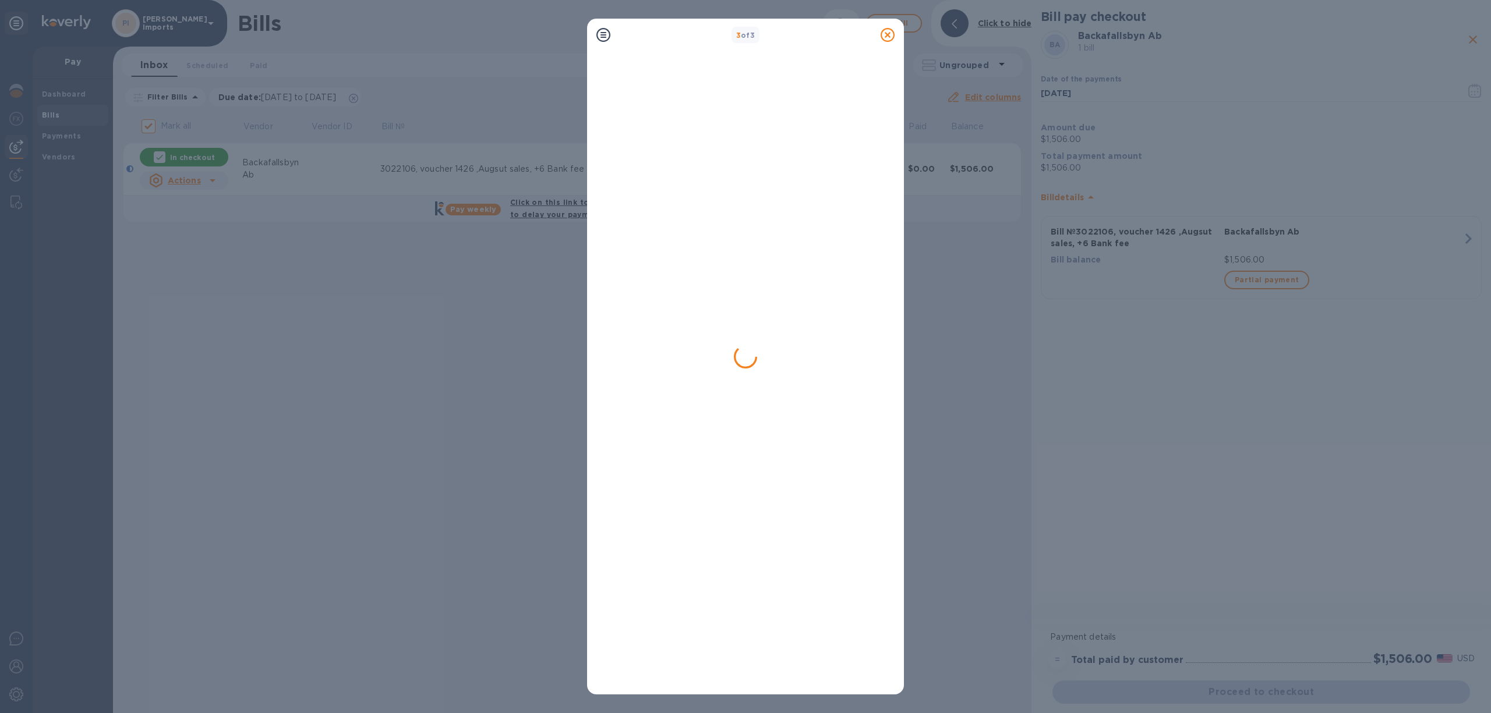
checkbox input "false"
